Goal: Check status: Check status

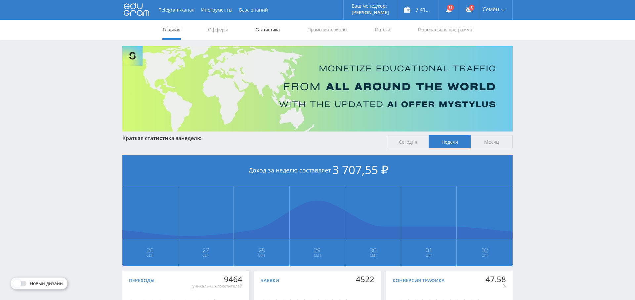
click at [275, 29] on link "Статистика" at bounding box center [268, 30] width 26 height 20
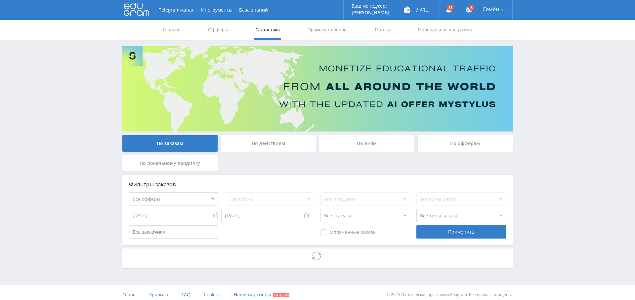
click at [367, 146] on div "По дням" at bounding box center [366, 143] width 95 height 17
click at [0, 0] on input "По дням" at bounding box center [0, 0] width 0 height 0
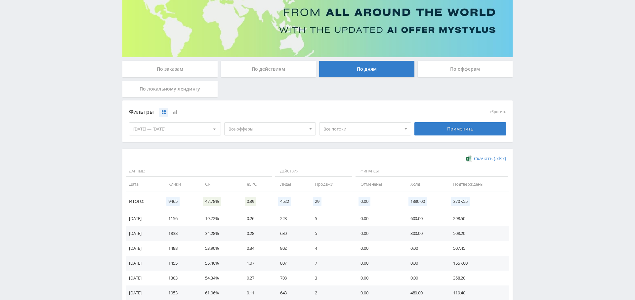
scroll to position [85, 0]
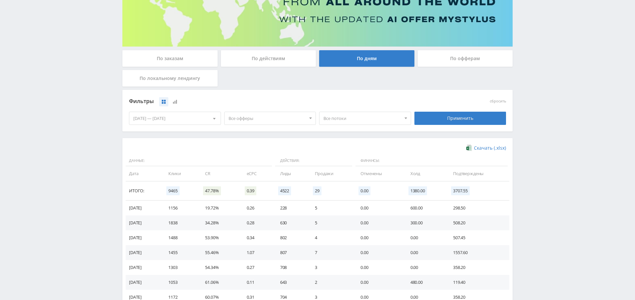
click at [270, 119] on span "Все офферы" at bounding box center [267, 118] width 77 height 13
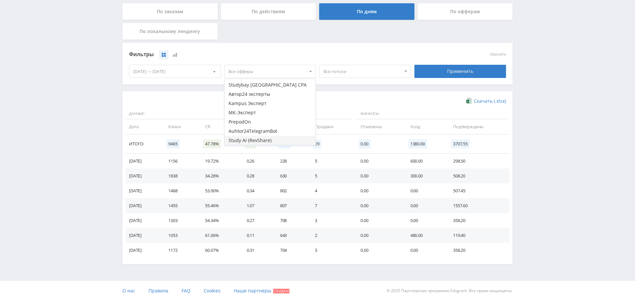
click at [263, 137] on button "Study AI (RevShare)" at bounding box center [270, 140] width 91 height 9
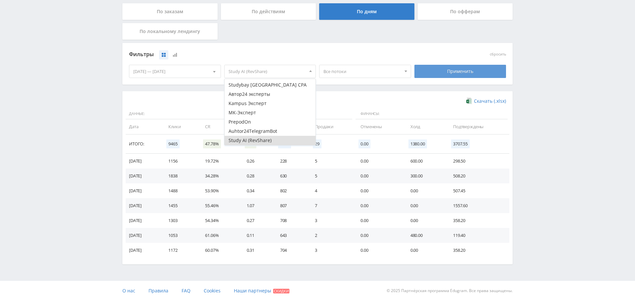
click at [441, 74] on div "Применить" at bounding box center [461, 71] width 92 height 13
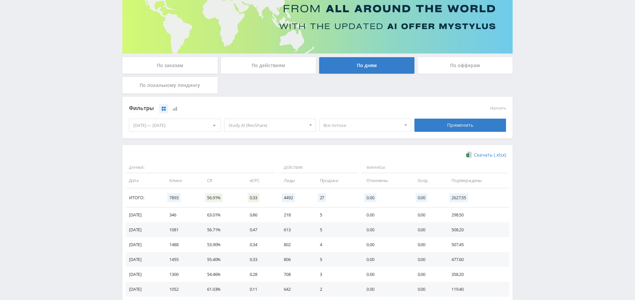
scroll to position [105, 0]
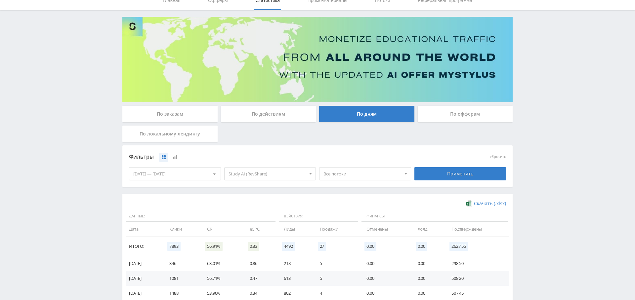
click at [186, 114] on div "По заказам" at bounding box center [169, 114] width 95 height 17
click at [0, 0] on input "По заказам" at bounding box center [0, 0] width 0 height 0
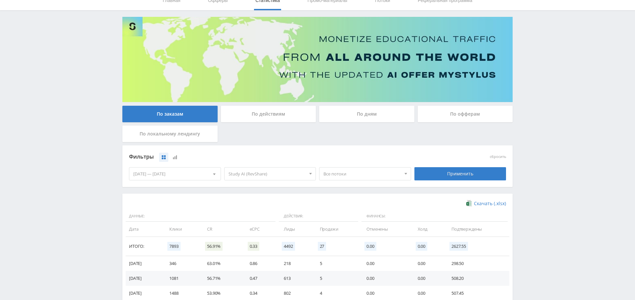
scroll to position [5, 0]
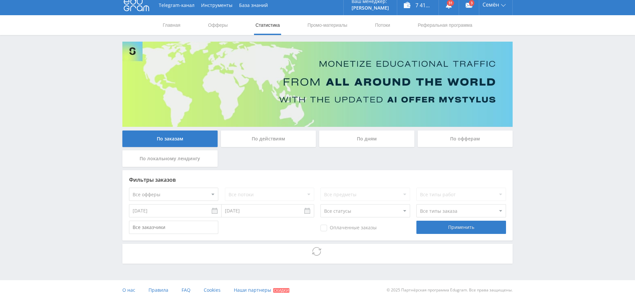
click at [204, 194] on select "Все офферы MyStylus MyStylus - Revshare Кэмп Studybay Автор24 Studybay Brazil S…" at bounding box center [173, 194] width 89 height 13
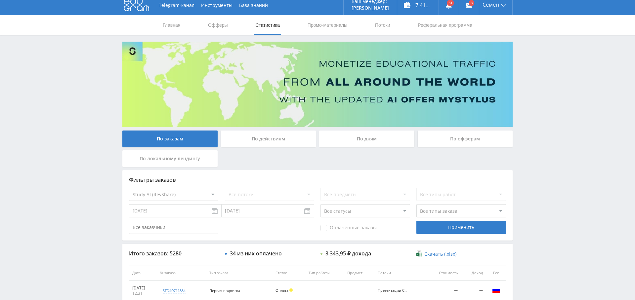
select select "376"
click at [334, 230] on span "Оплаченные заказы" at bounding box center [349, 228] width 56 height 7
click at [0, 0] on input "Оплаченные заказы" at bounding box center [0, 0] width 0 height 0
click at [438, 230] on div "Применить" at bounding box center [461, 227] width 89 height 13
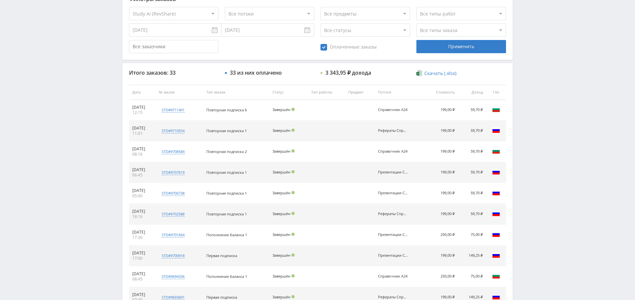
scroll to position [144, 0]
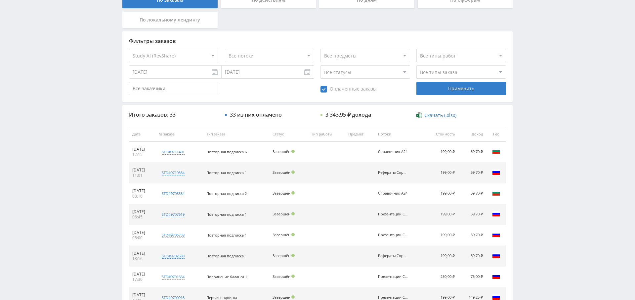
click at [179, 52] on select "Все офферы MyStylus MyStylus - Revshare Кэмп Studybay Автор24 Studybay Brazil S…" at bounding box center [173, 55] width 89 height 13
click at [275, 88] on div "Оплаченные заказы Применить" at bounding box center [317, 88] width 377 height 13
click at [266, 52] on select "Все потоки решение задач Справочник Рефераты Справочник Презентации Справочник …" at bounding box center [269, 55] width 89 height 13
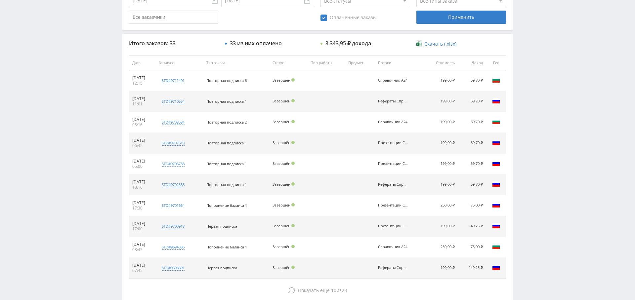
scroll to position [216, 0]
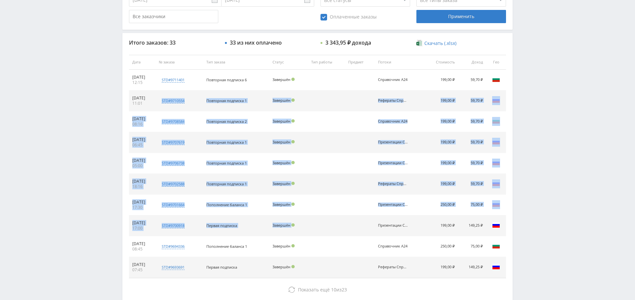
drag, startPoint x: 278, startPoint y: 220, endPoint x: 165, endPoint y: 102, distance: 162.9
click at [165, 102] on tbody "02.10.2025 12:15 std#9711401 Заказчик 244243386 Повторная подписка 6 Завершён С…" at bounding box center [317, 174] width 377 height 208
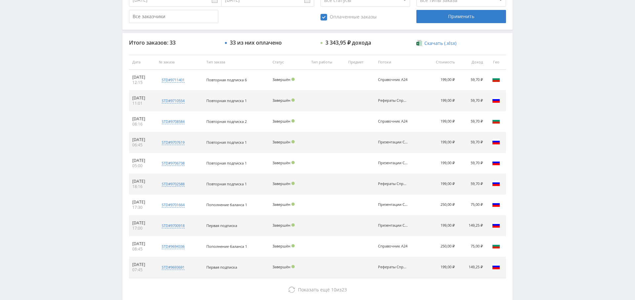
click at [339, 195] on td at bounding box center [326, 205] width 37 height 21
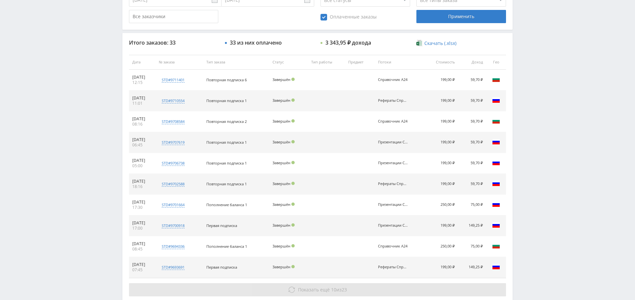
drag, startPoint x: 329, startPoint y: 287, endPoint x: 326, endPoint y: 284, distance: 4.0
click at [329, 287] on span "Показать ещё 10 из 23" at bounding box center [322, 290] width 49 height 6
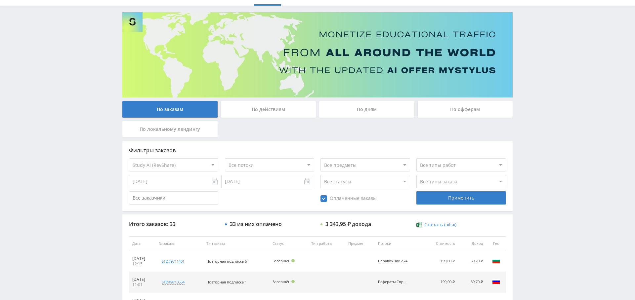
scroll to position [0, 0]
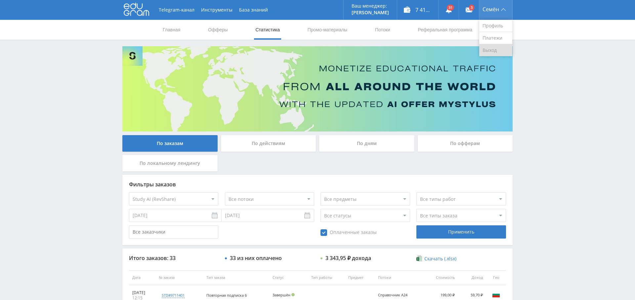
click at [499, 49] on link "Выход" at bounding box center [495, 50] width 33 height 12
